Goal: Book appointment/travel/reservation

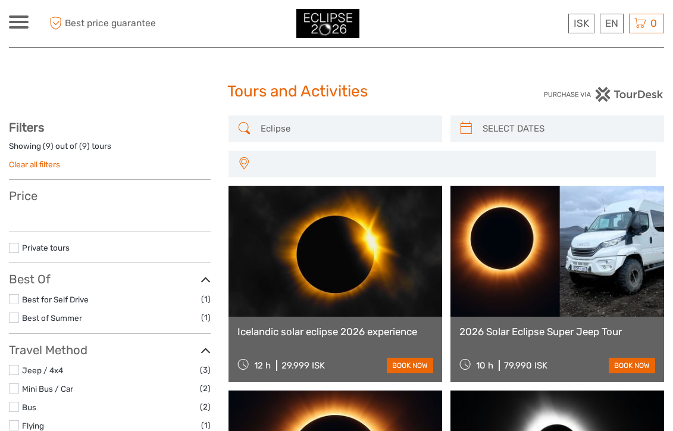
select select
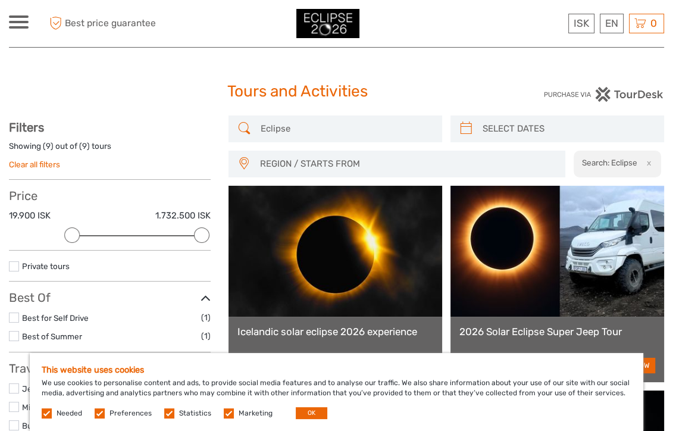
click at [100, 412] on label at bounding box center [100, 413] width 10 height 10
click at [0, 0] on input "checkbox" at bounding box center [0, 0] width 0 height 0
click at [166, 411] on label at bounding box center [169, 413] width 10 height 10
click at [0, 0] on input "checkbox" at bounding box center [0, 0] width 0 height 0
click at [224, 411] on label at bounding box center [229, 413] width 10 height 10
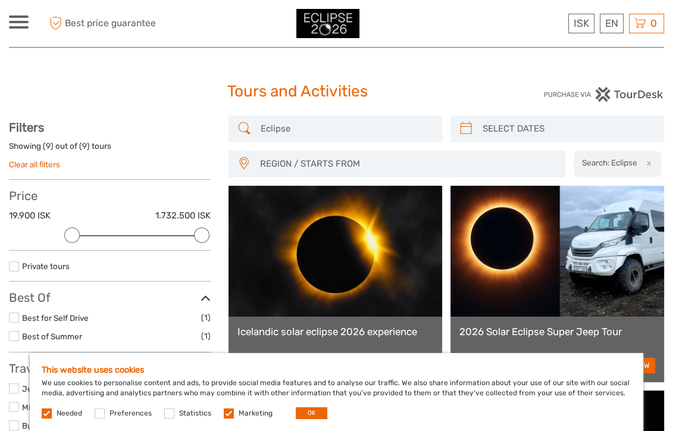
click at [0, 0] on input "checkbox" at bounding box center [0, 0] width 0 height 0
click at [305, 411] on button "OK" at bounding box center [312, 413] width 32 height 12
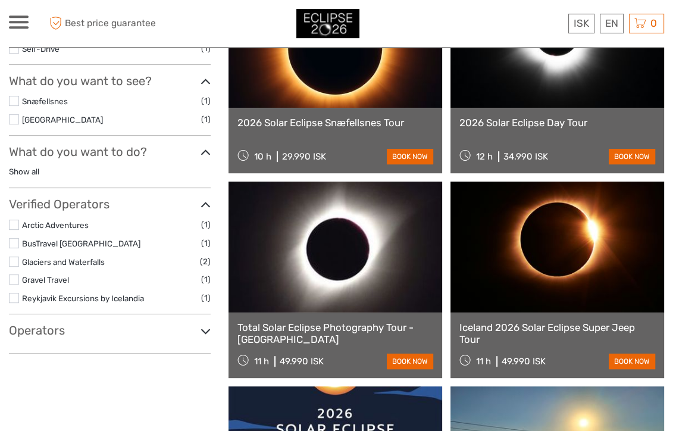
scroll to position [292, 0]
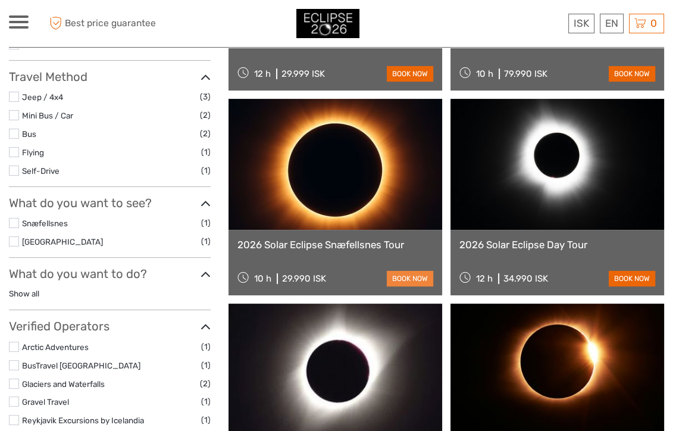
click at [392, 278] on link "book now" at bounding box center [410, 278] width 46 height 15
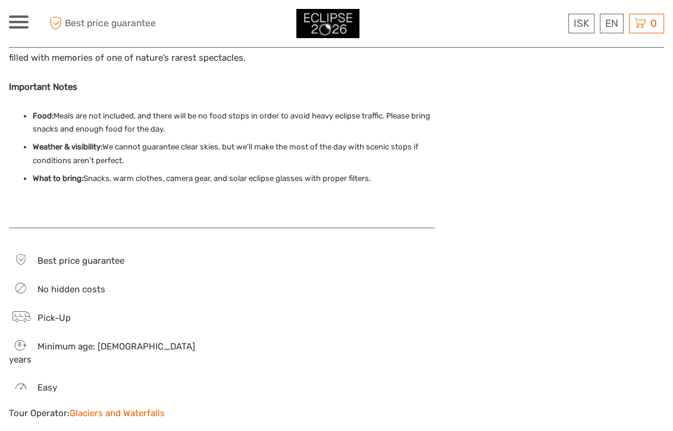
scroll to position [916, 0]
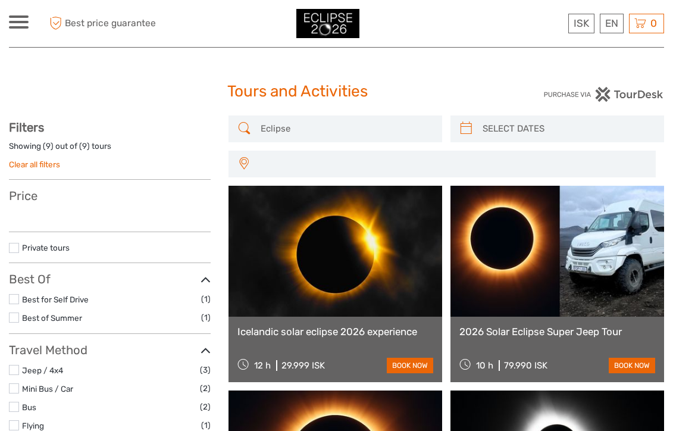
select select
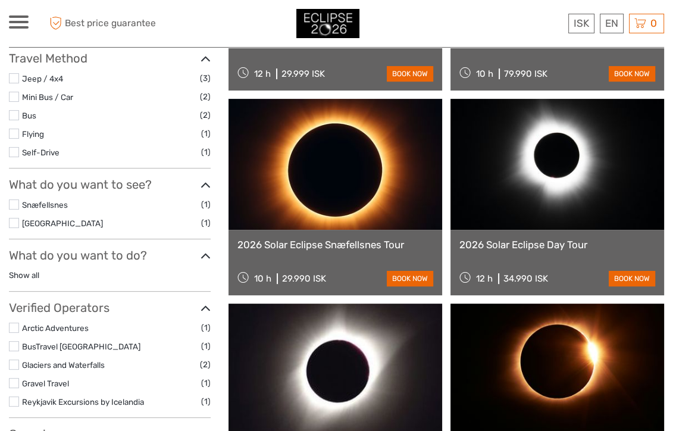
select select
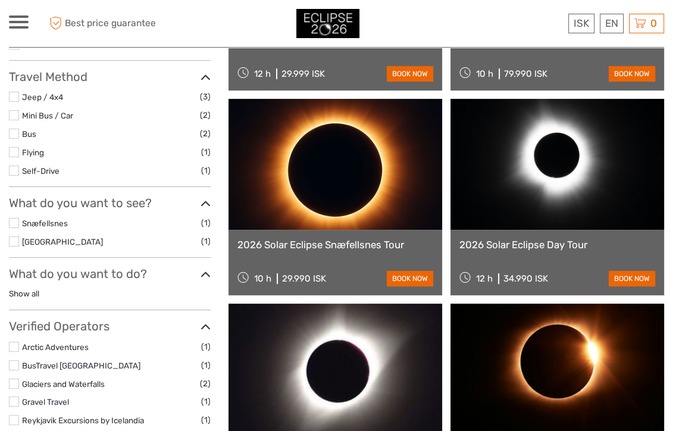
scroll to position [0, 0]
click at [635, 281] on link "book now" at bounding box center [632, 278] width 46 height 15
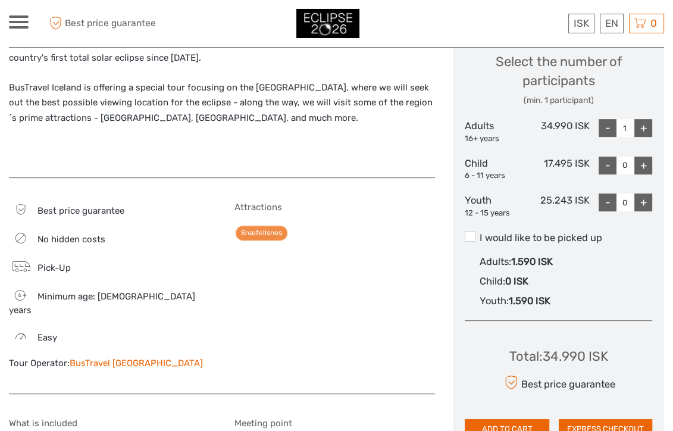
scroll to position [500, 0]
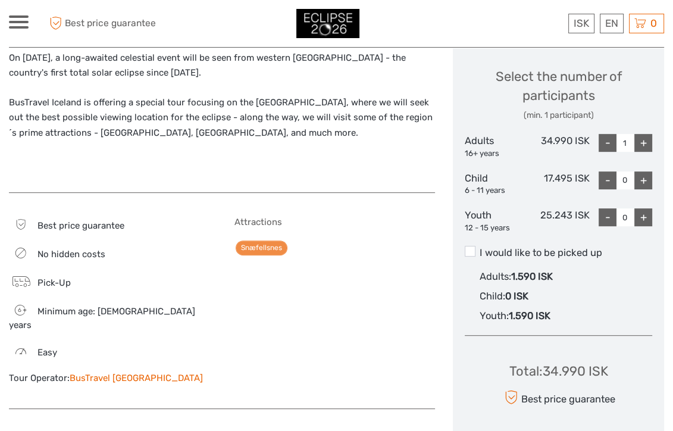
click at [253, 24] on div at bounding box center [337, 23] width 328 height 29
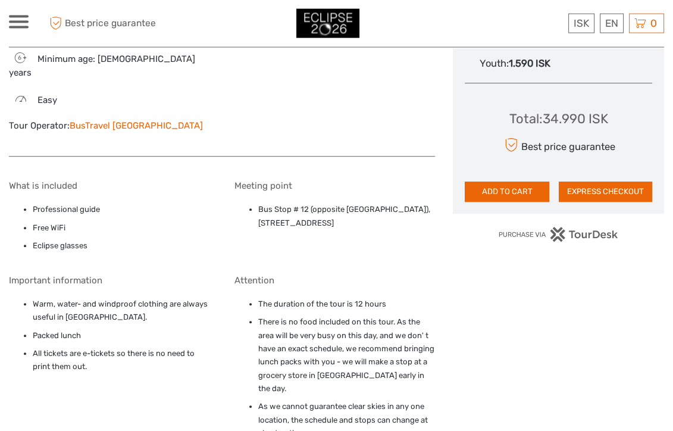
scroll to position [750, 0]
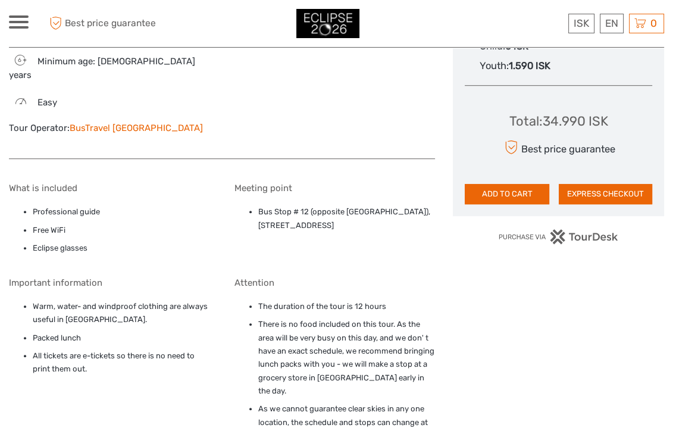
click at [123, 123] on link "BusTravel [GEOGRAPHIC_DATA]" at bounding box center [136, 128] width 133 height 11
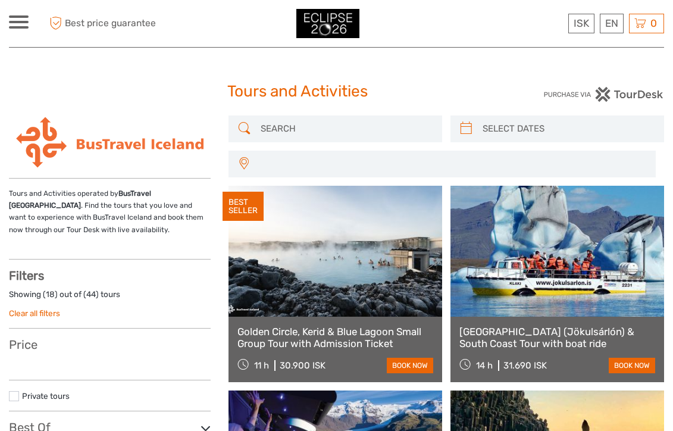
select select
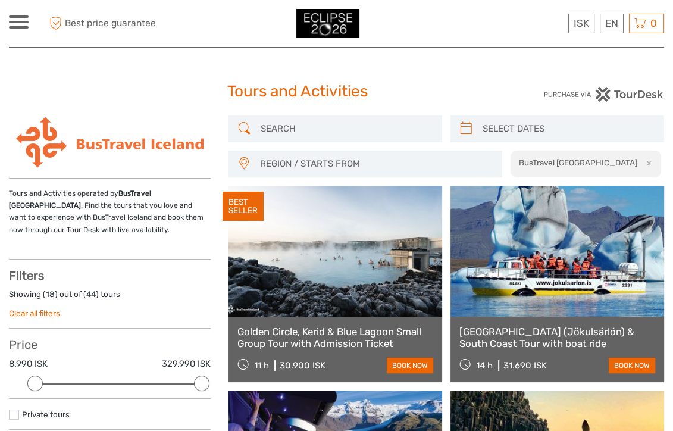
click at [24, 26] on span at bounding box center [19, 27] width 20 height 2
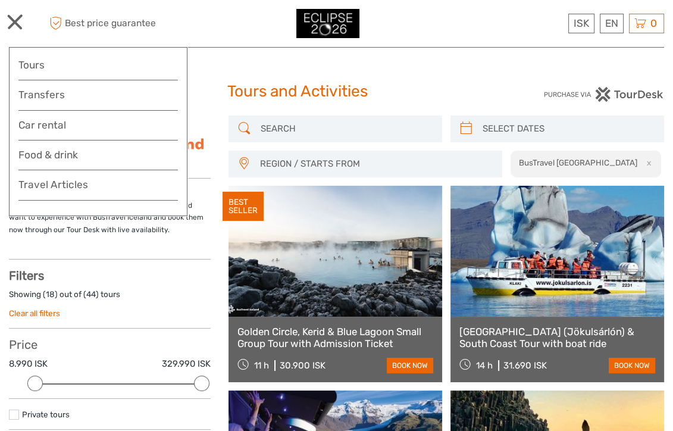
click at [199, 18] on div at bounding box center [337, 23] width 328 height 29
click at [200, 35] on div at bounding box center [337, 23] width 328 height 29
click at [417, 87] on h1 "Tours and Activities" at bounding box center [336, 91] width 218 height 19
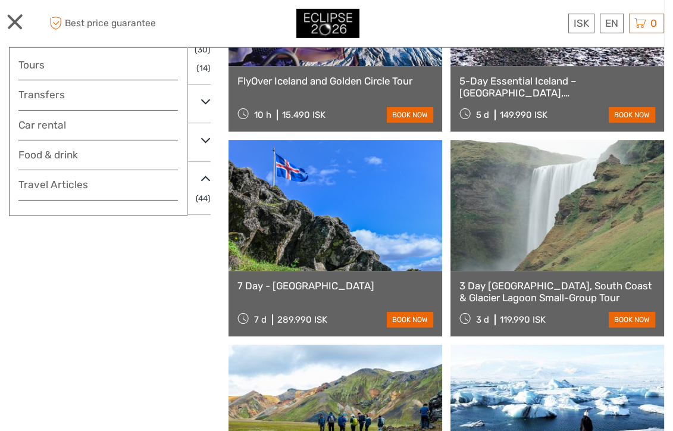
scroll to position [464, 0]
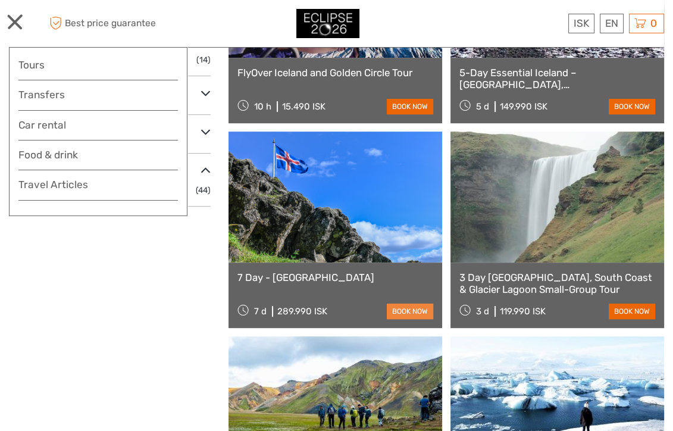
click at [405, 311] on link "book now" at bounding box center [410, 310] width 46 height 15
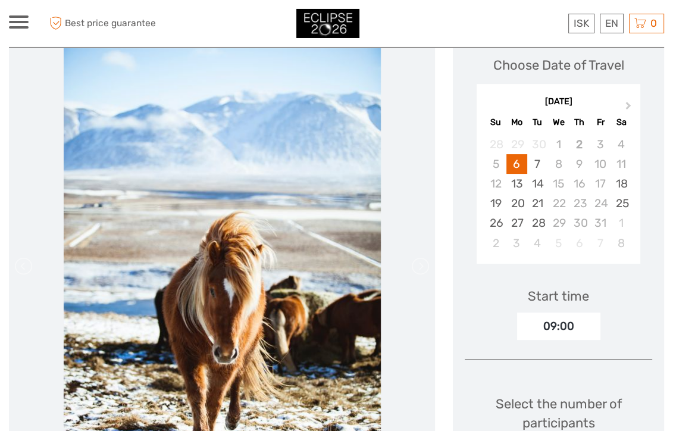
scroll to position [167, 0]
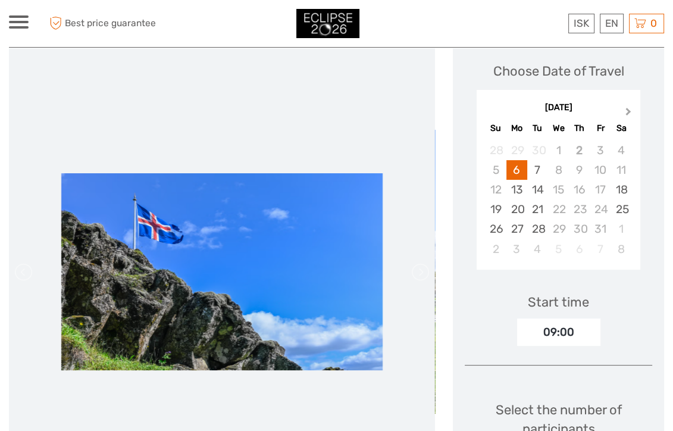
click at [628, 113] on span "Next Month" at bounding box center [628, 113] width 0 height 17
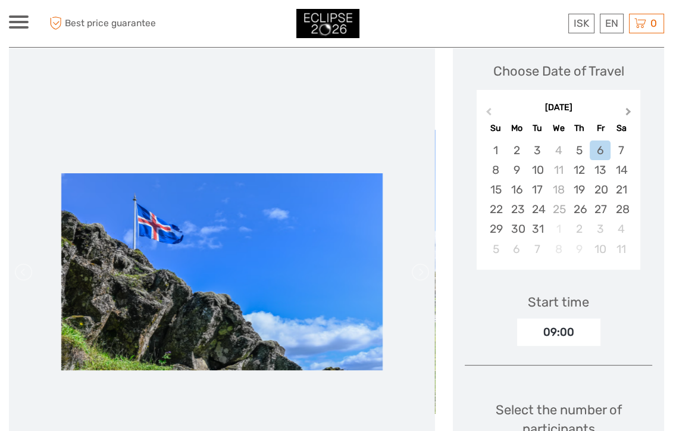
click at [628, 113] on span "Next Month" at bounding box center [628, 113] width 0 height 17
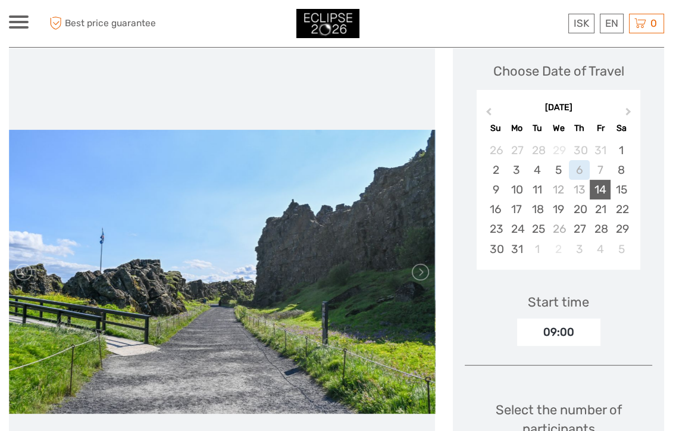
click at [599, 193] on div "14" at bounding box center [600, 190] width 21 height 20
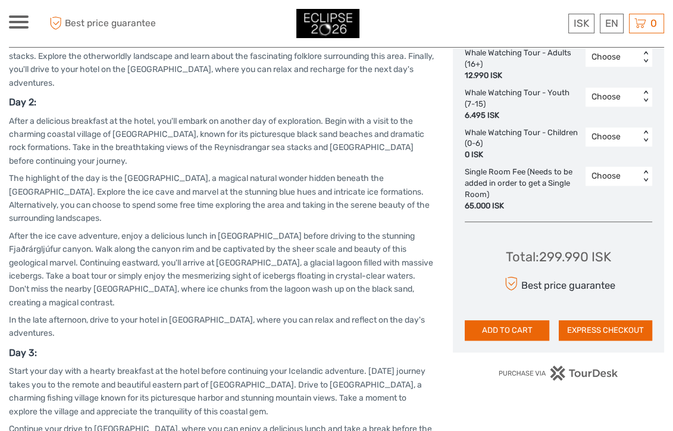
scroll to position [958, 0]
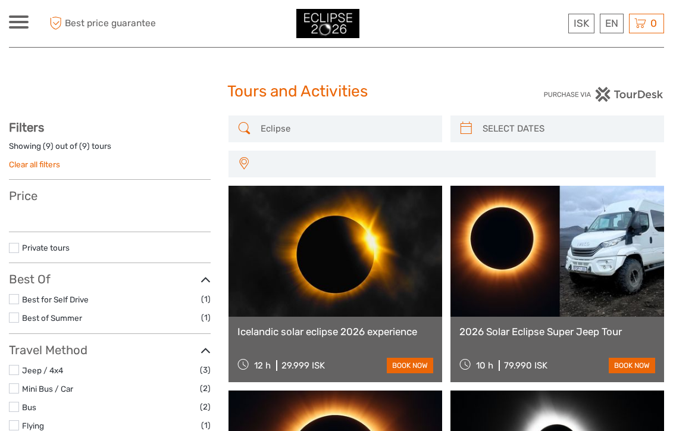
select select
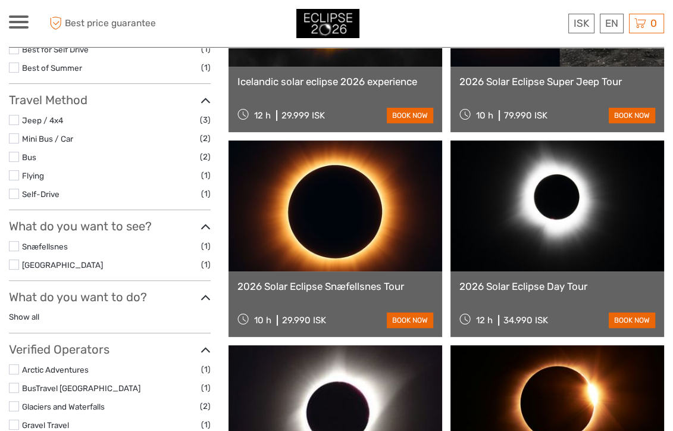
select select
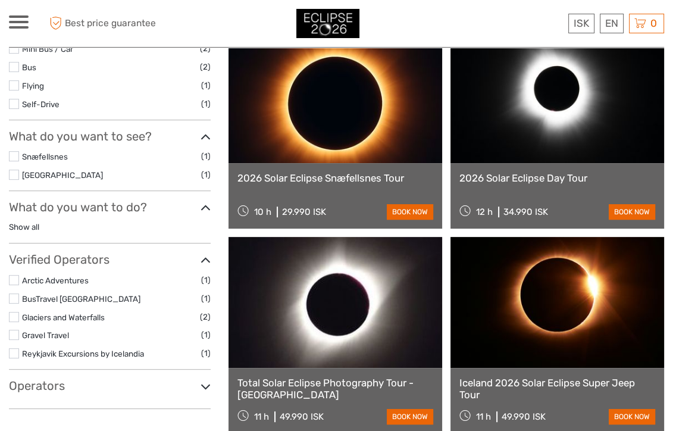
scroll to position [352, 0]
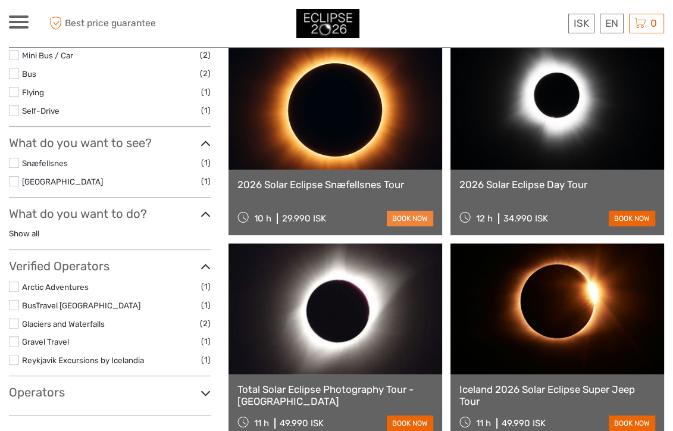
click at [393, 220] on link "book now" at bounding box center [410, 218] width 46 height 15
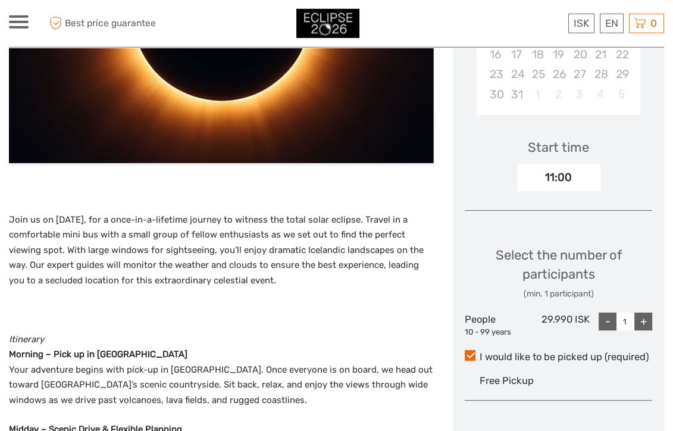
scroll to position [333, 0]
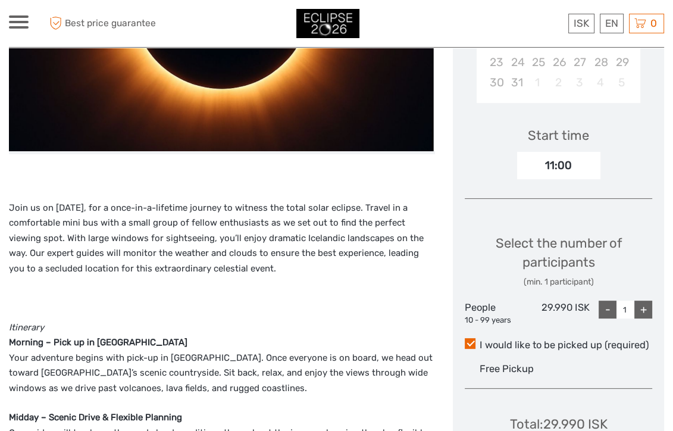
click at [573, 165] on div "11:00" at bounding box center [558, 165] width 83 height 27
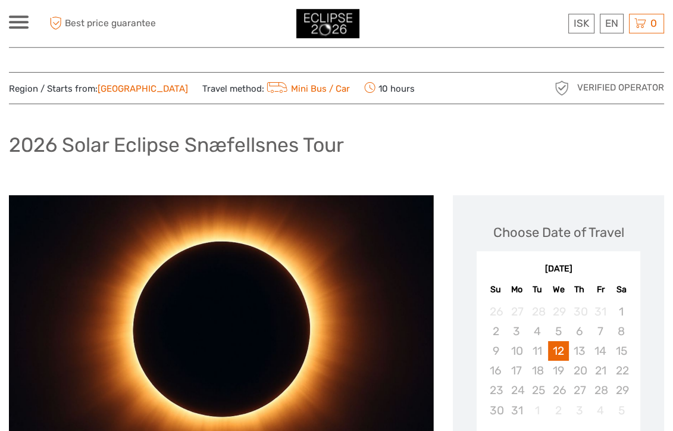
scroll to position [0, 0]
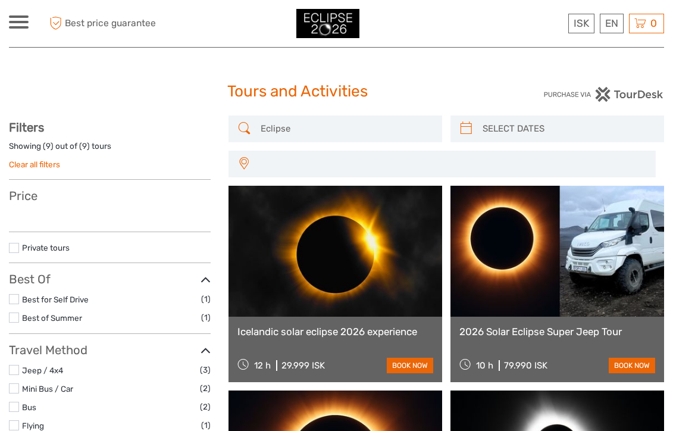
select select
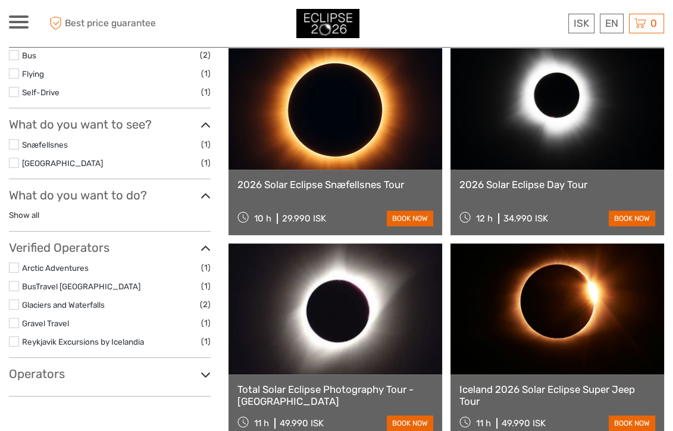
select select
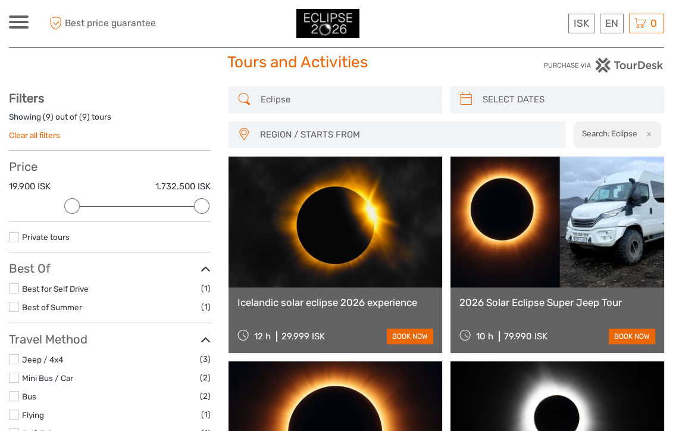
scroll to position [0, 0]
